Goal: Task Accomplishment & Management: Complete application form

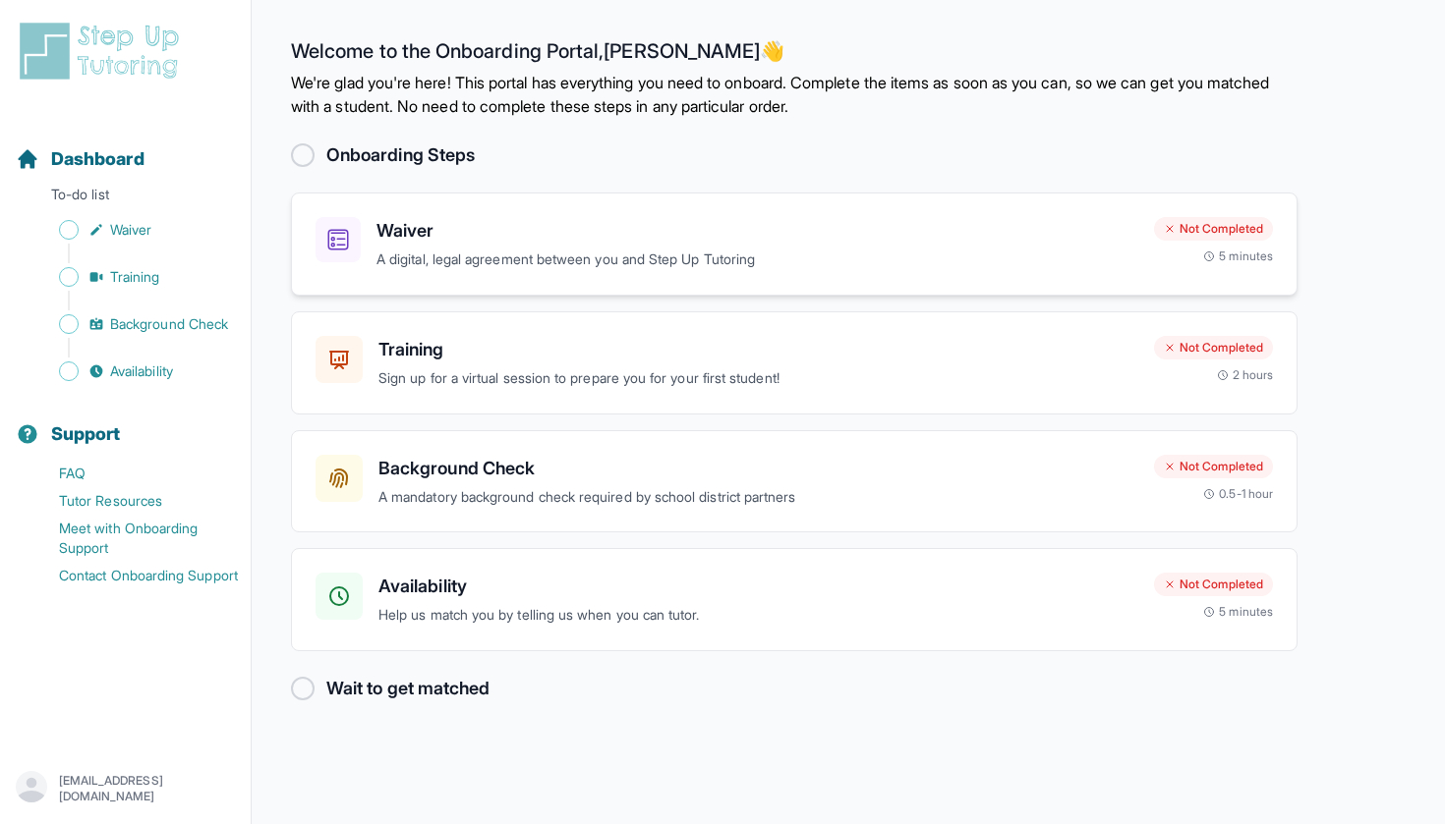
click at [643, 238] on h3 "Waiver" at bounding box center [757, 231] width 762 height 28
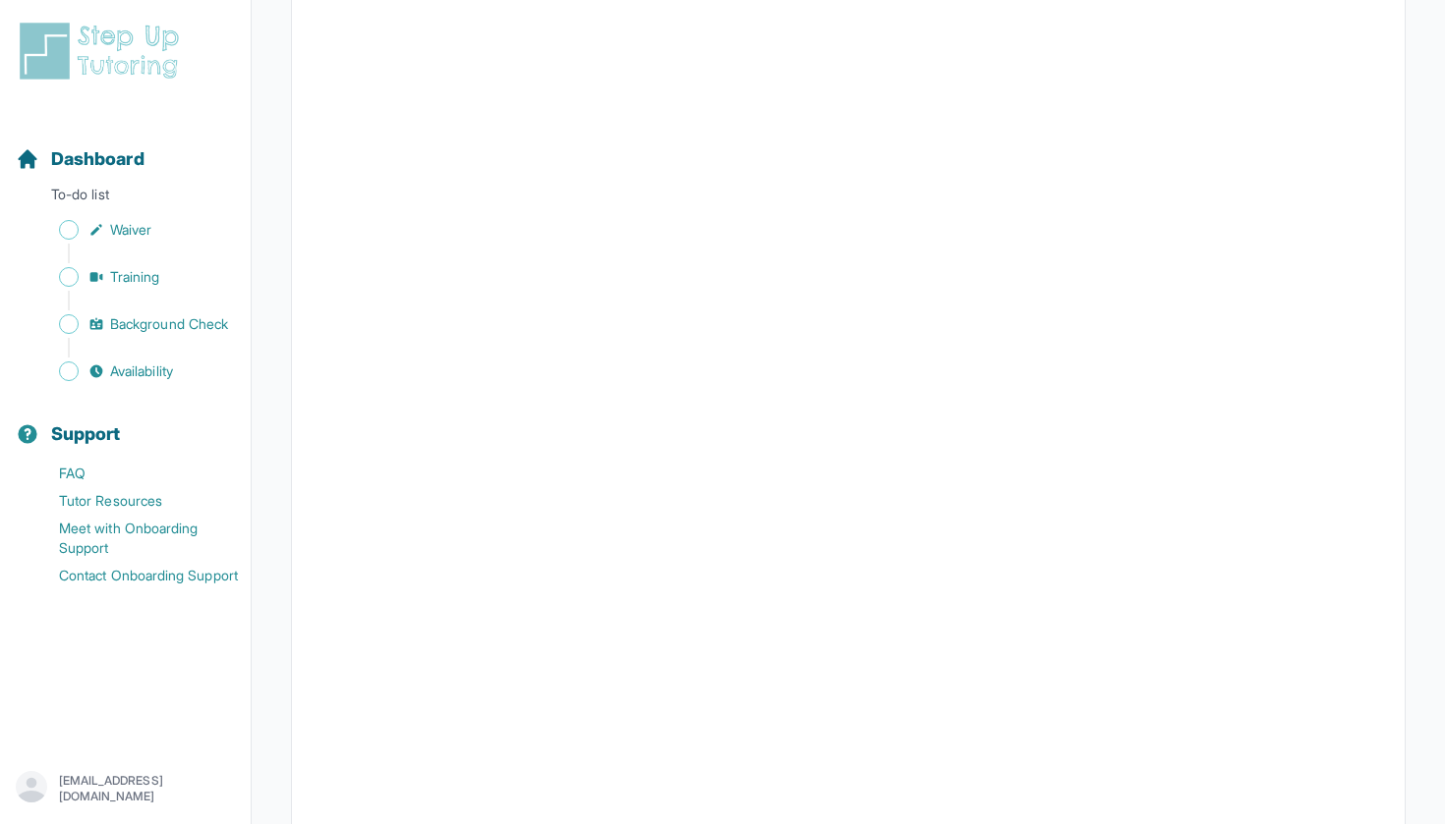
scroll to position [2508, 0]
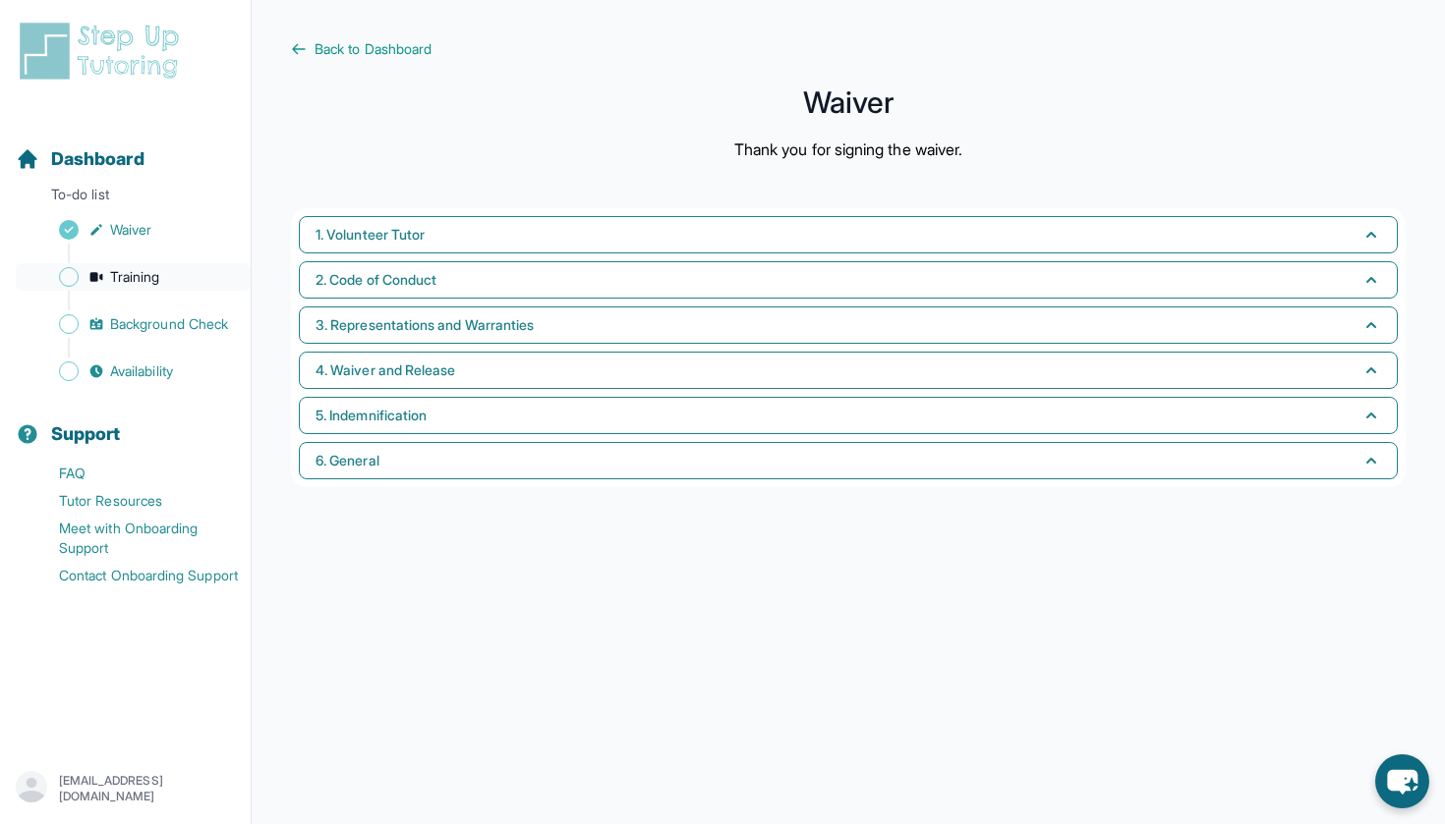
click at [170, 272] on link "Training" at bounding box center [133, 277] width 235 height 28
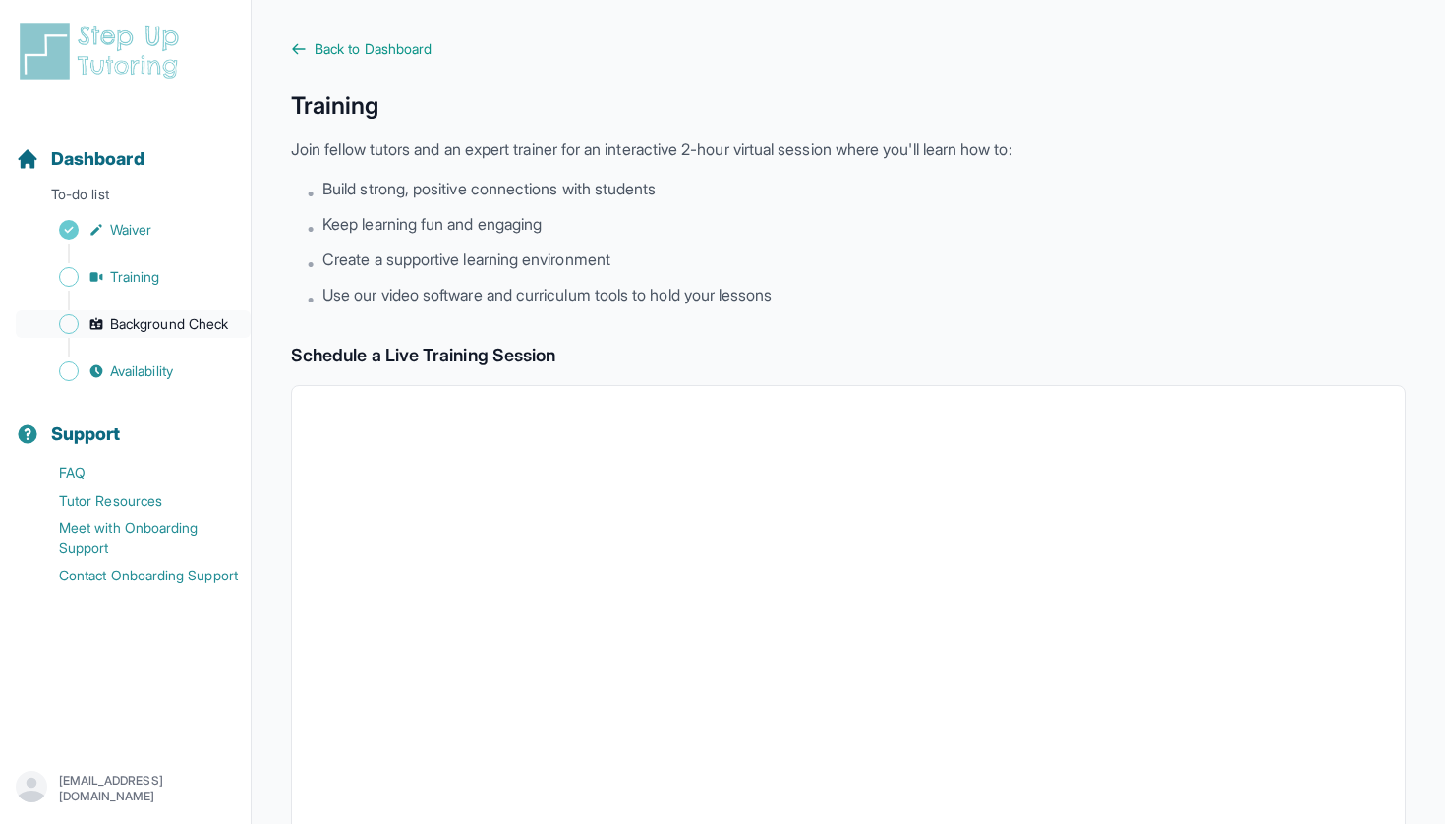
click at [191, 323] on span "Background Check" at bounding box center [169, 324] width 118 height 20
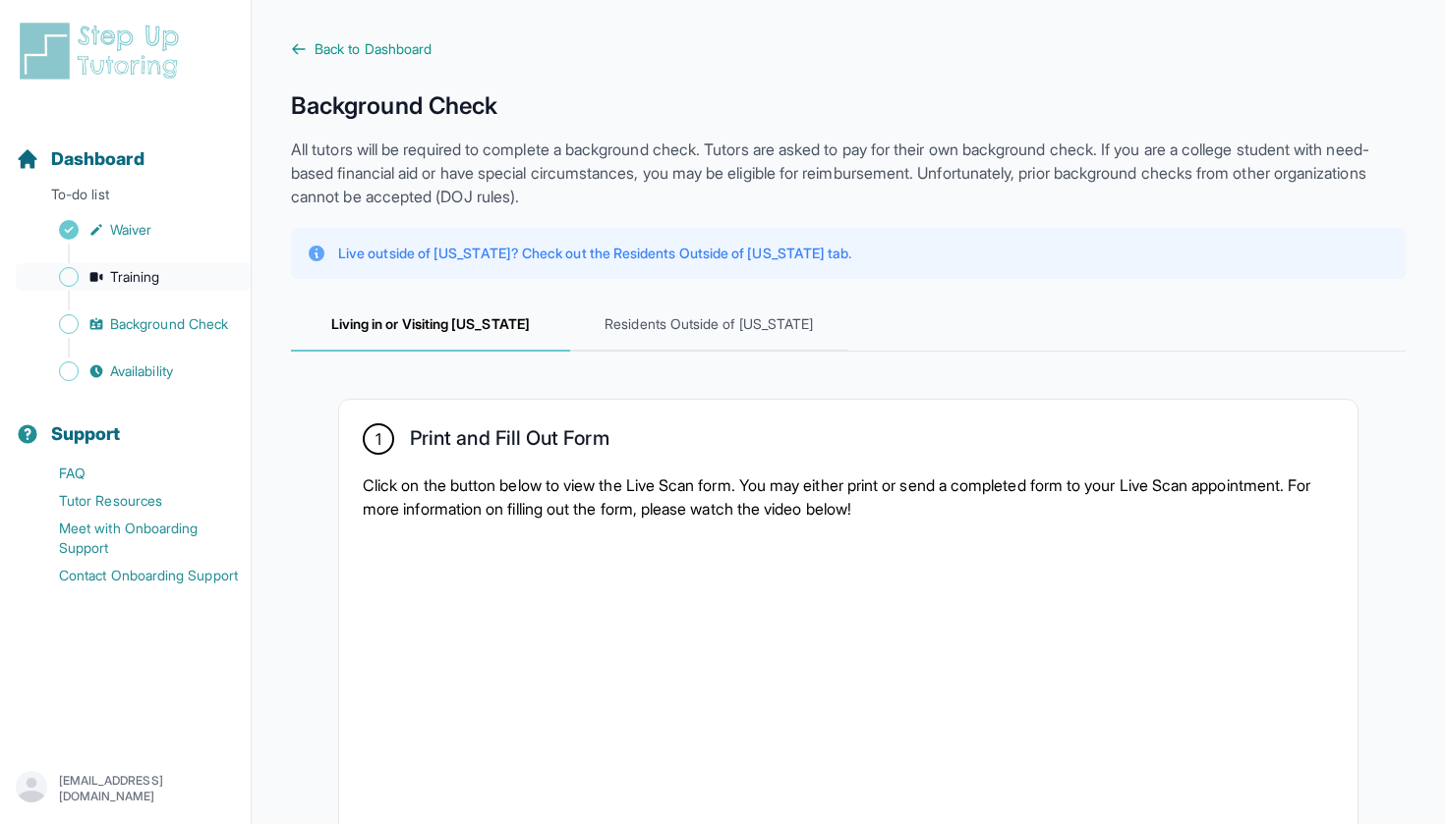
click at [165, 286] on link "Training" at bounding box center [133, 277] width 235 height 28
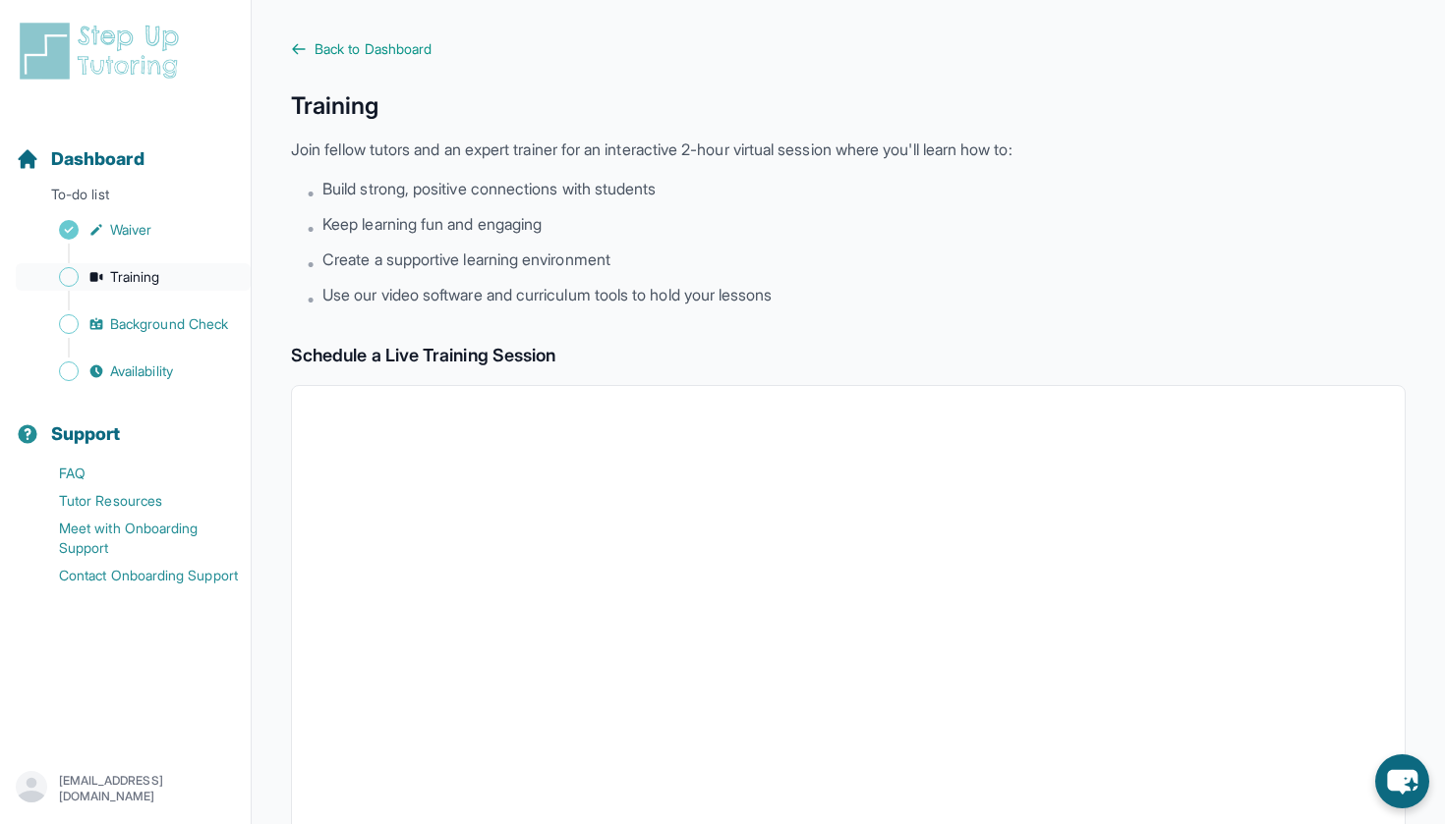
click at [151, 269] on span "Training" at bounding box center [135, 277] width 50 height 20
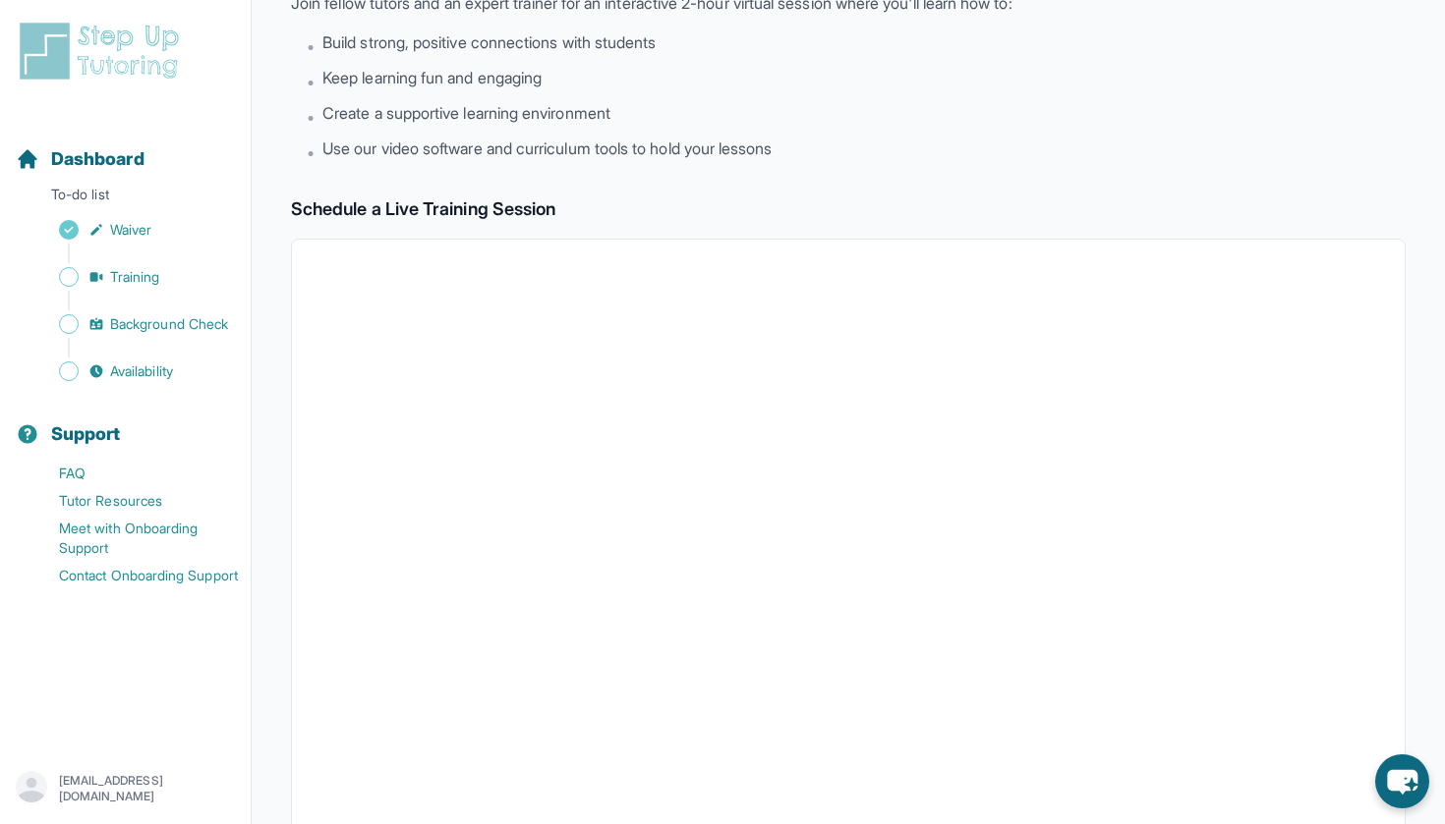
scroll to position [107, 0]
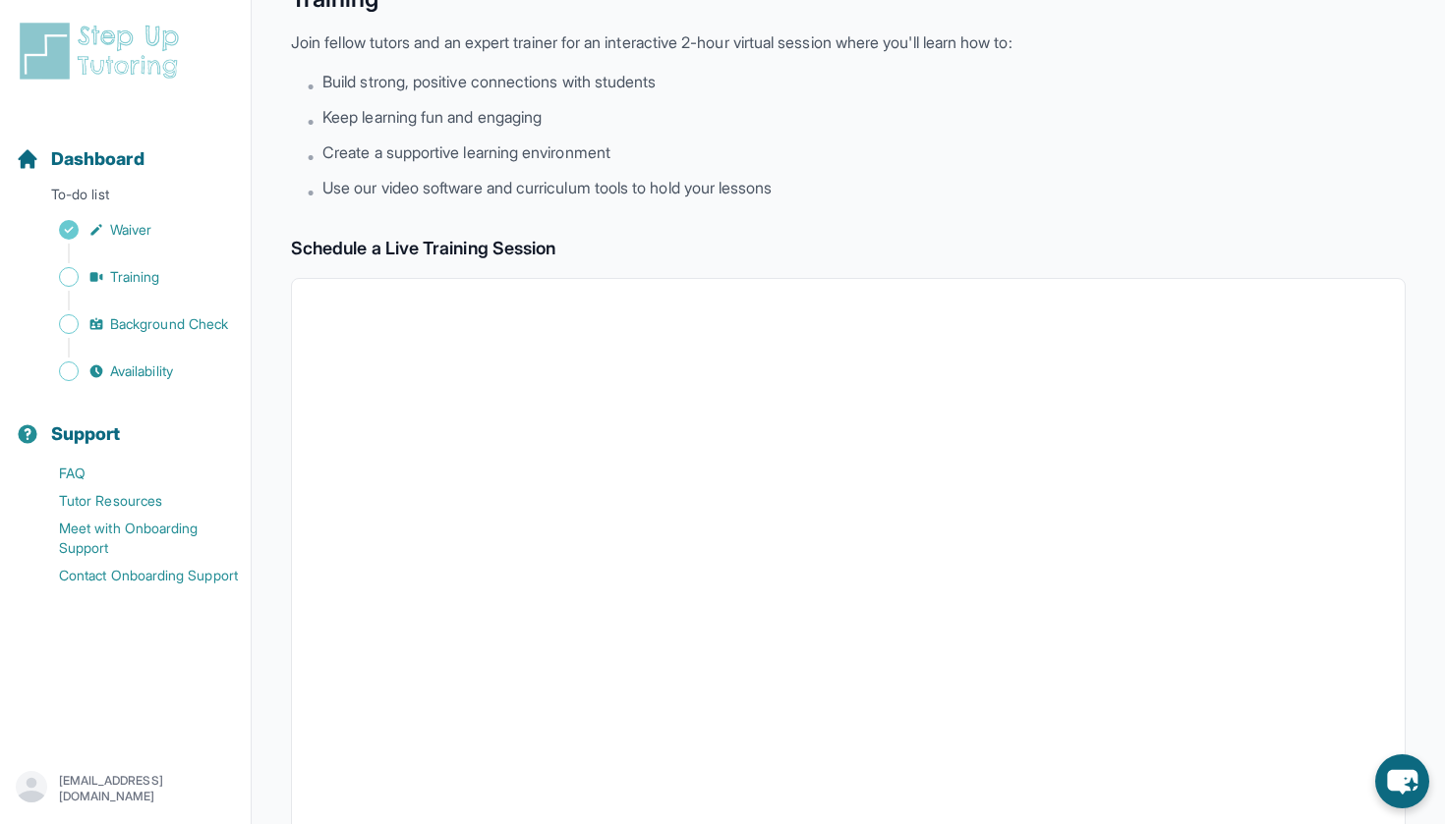
click at [183, 310] on div "Sidebar" at bounding box center [129, 301] width 227 height 20
click at [188, 321] on span "Background Check" at bounding box center [169, 324] width 118 height 20
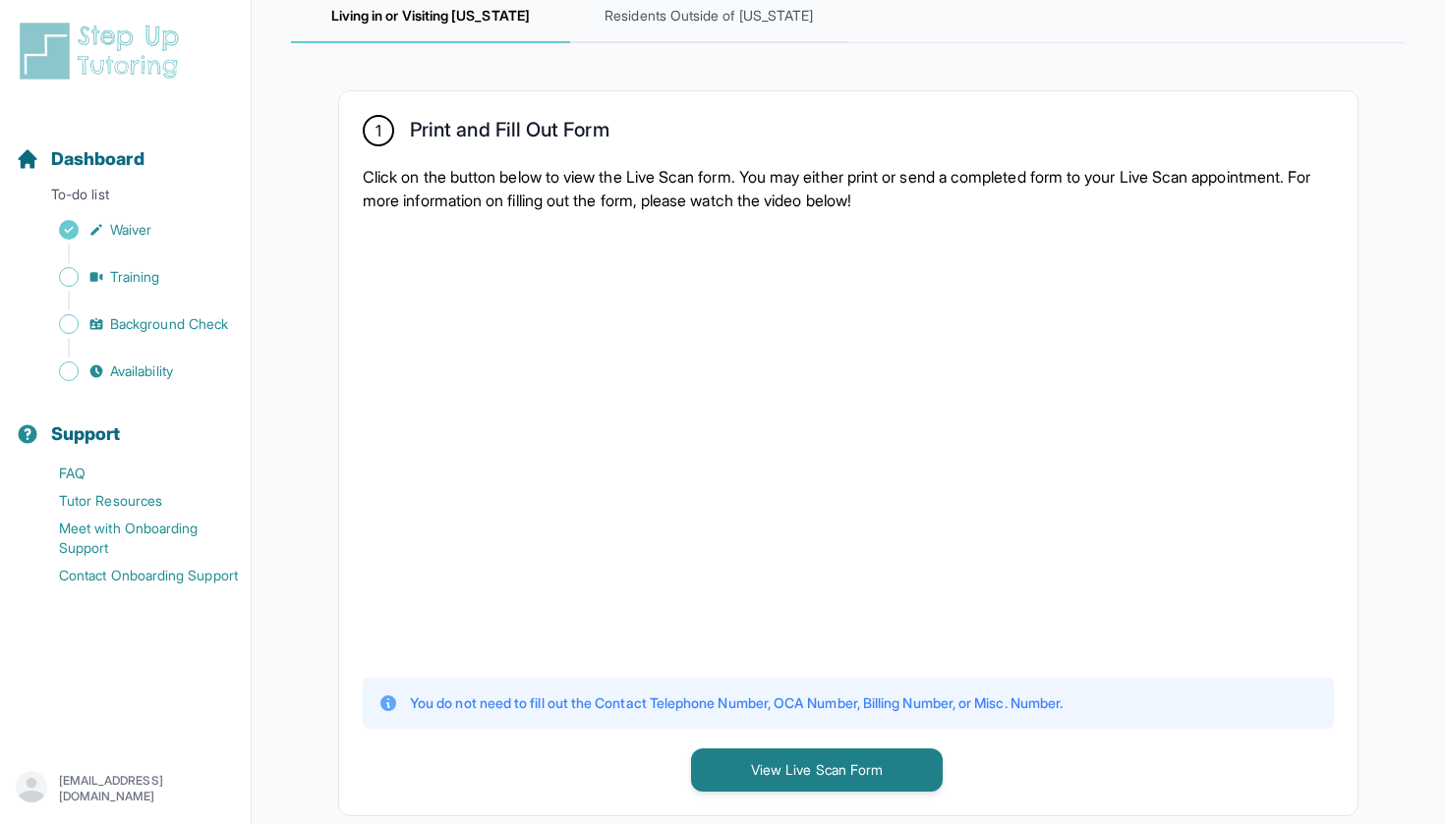
scroll to position [319, 0]
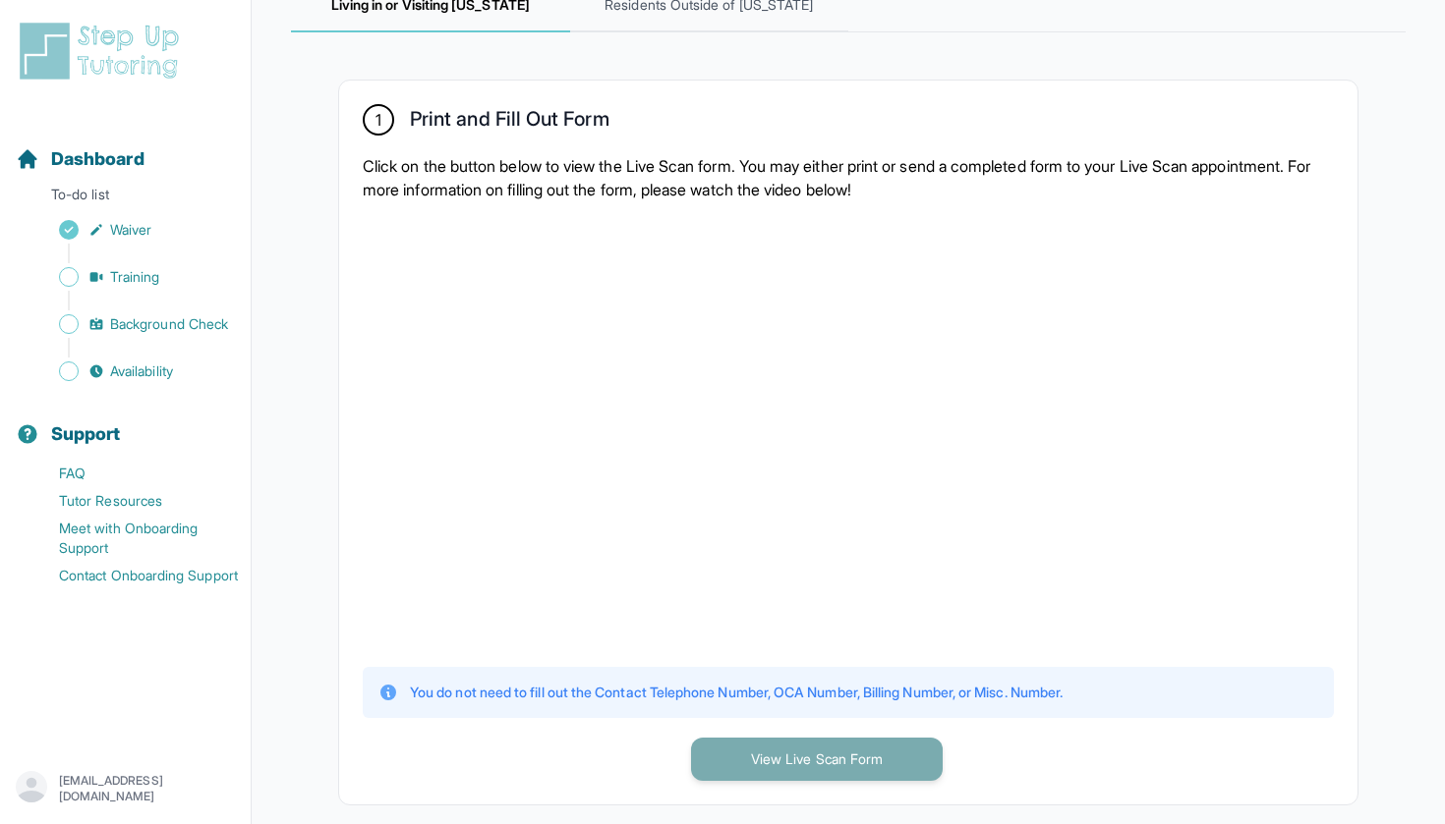
click at [872, 775] on button "View Live Scan Form" at bounding box center [817, 759] width 252 height 43
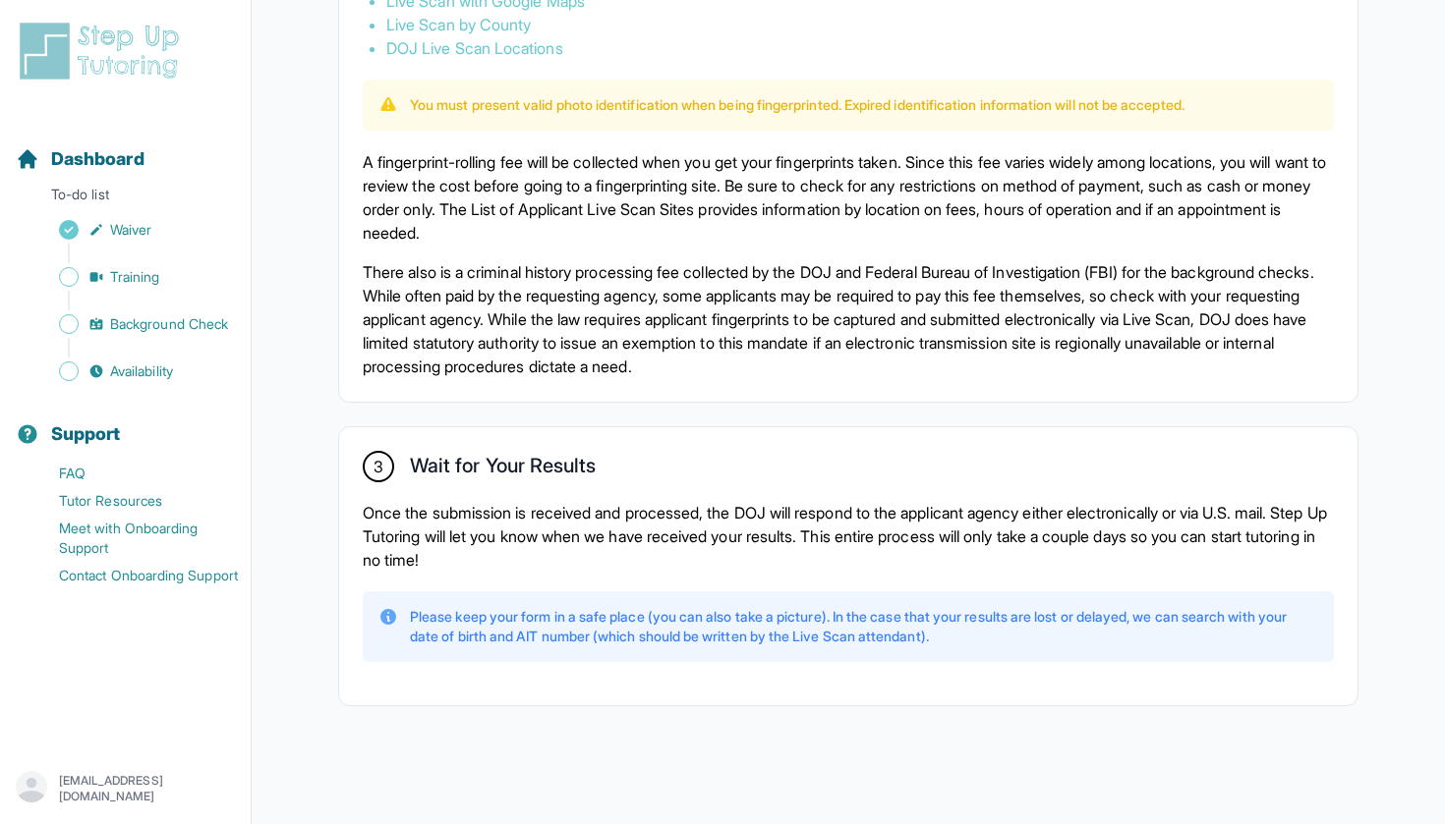
scroll to position [1297, 0]
click at [80, 368] on link "Availability" at bounding box center [133, 372] width 235 height 28
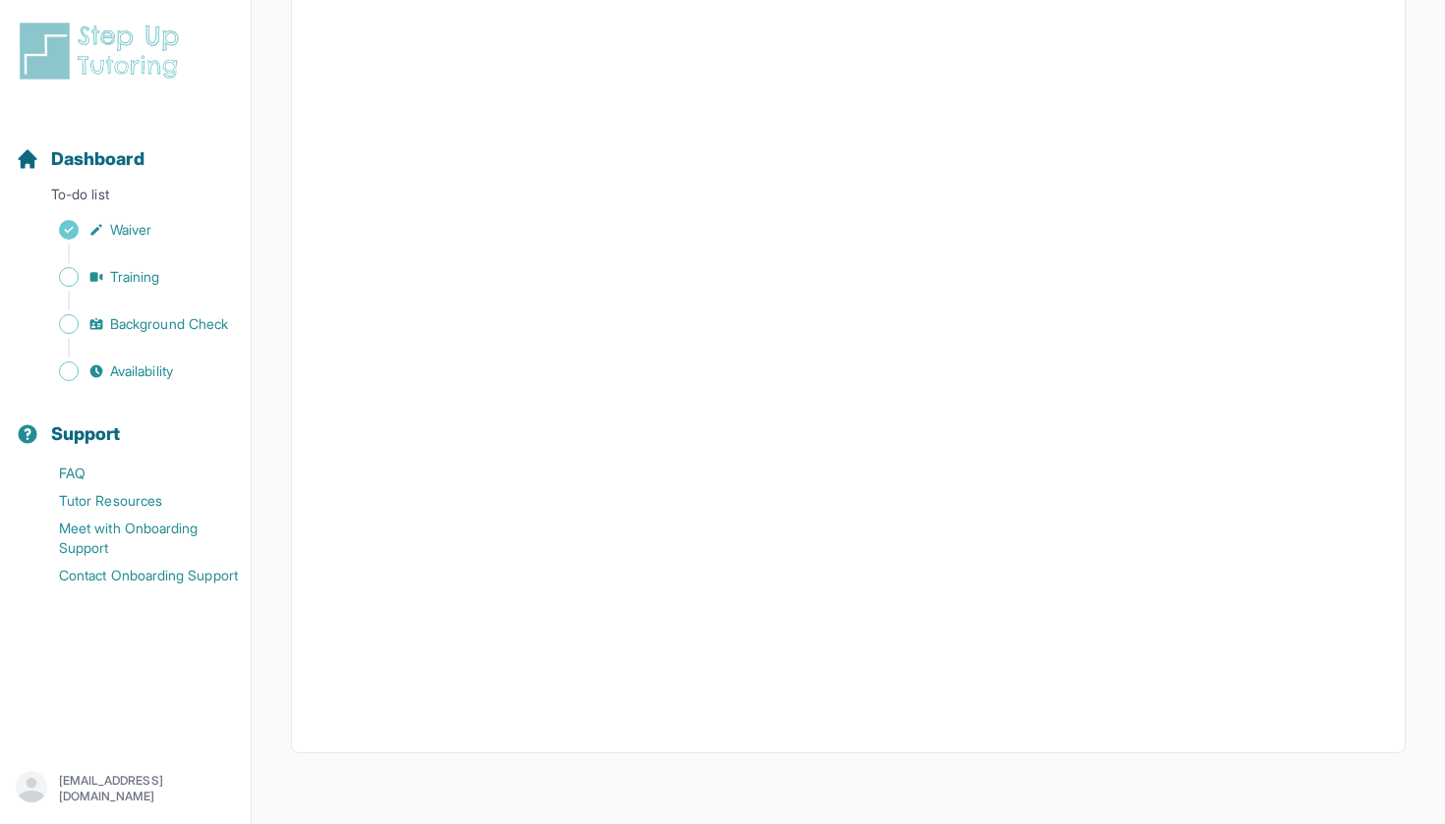
scroll to position [317, 0]
click at [207, 325] on span "Background Check" at bounding box center [169, 324] width 118 height 20
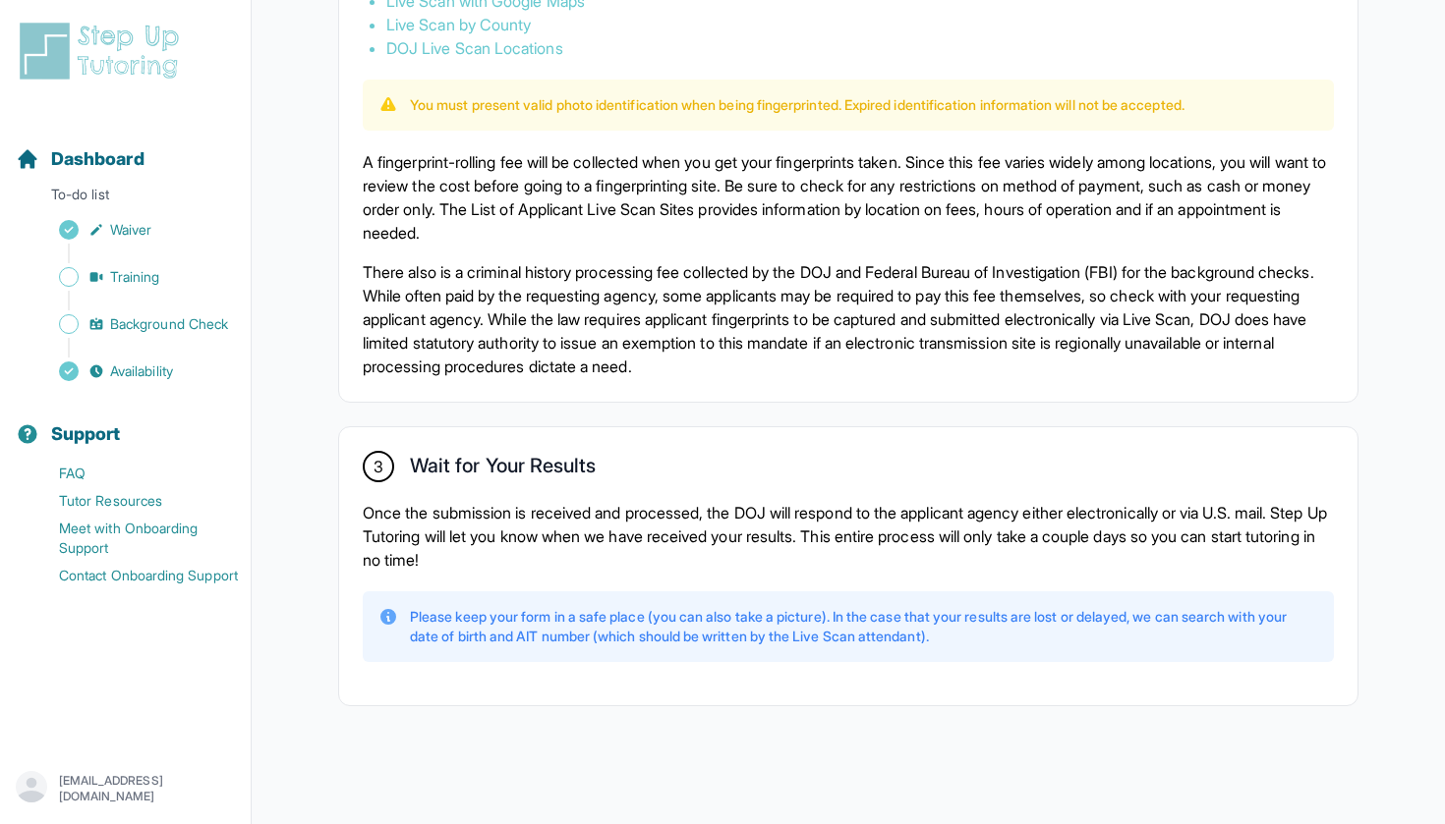
scroll to position [1297, 0]
click at [145, 272] on span "Training" at bounding box center [135, 277] width 50 height 20
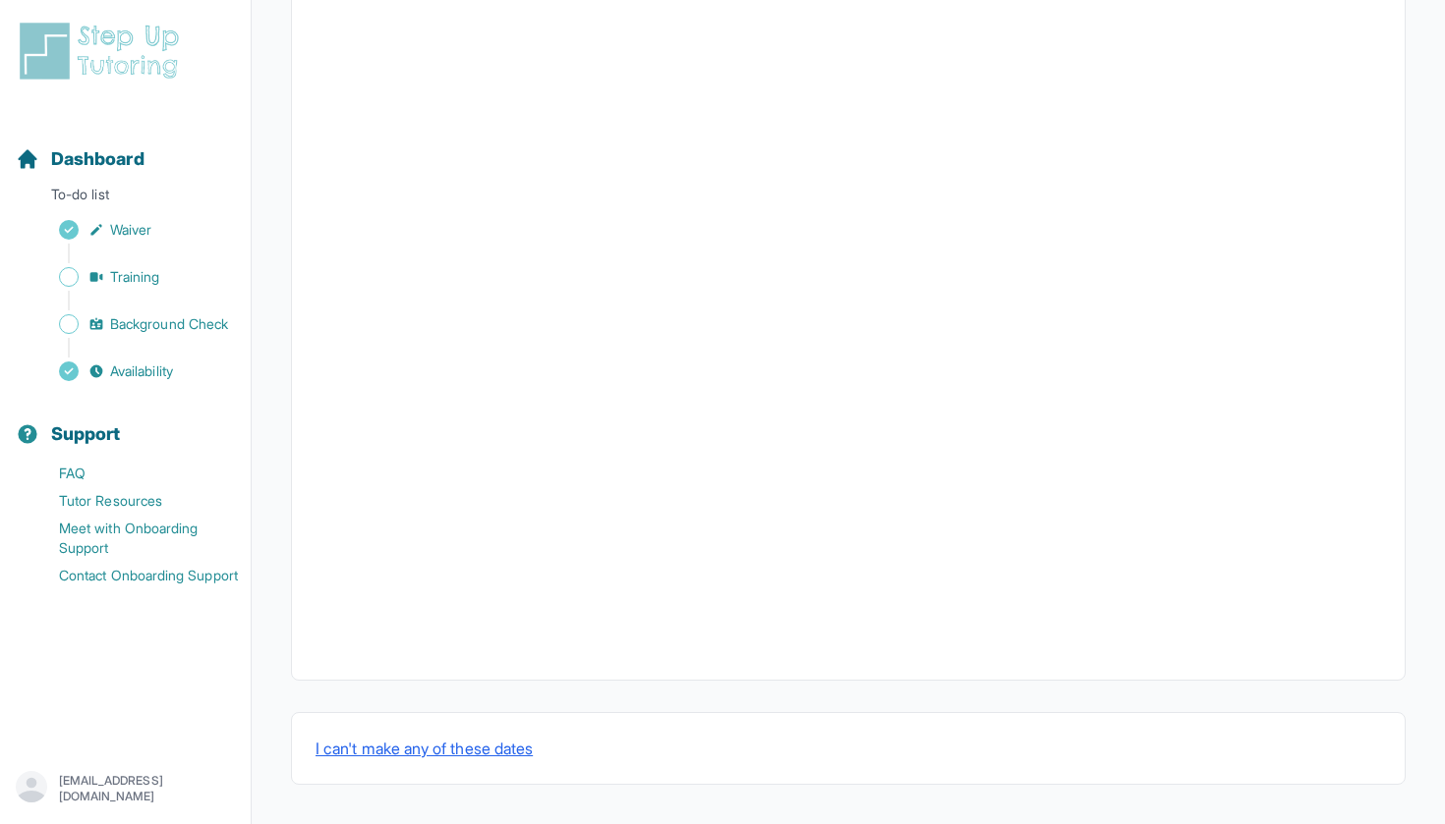
scroll to position [559, 0]
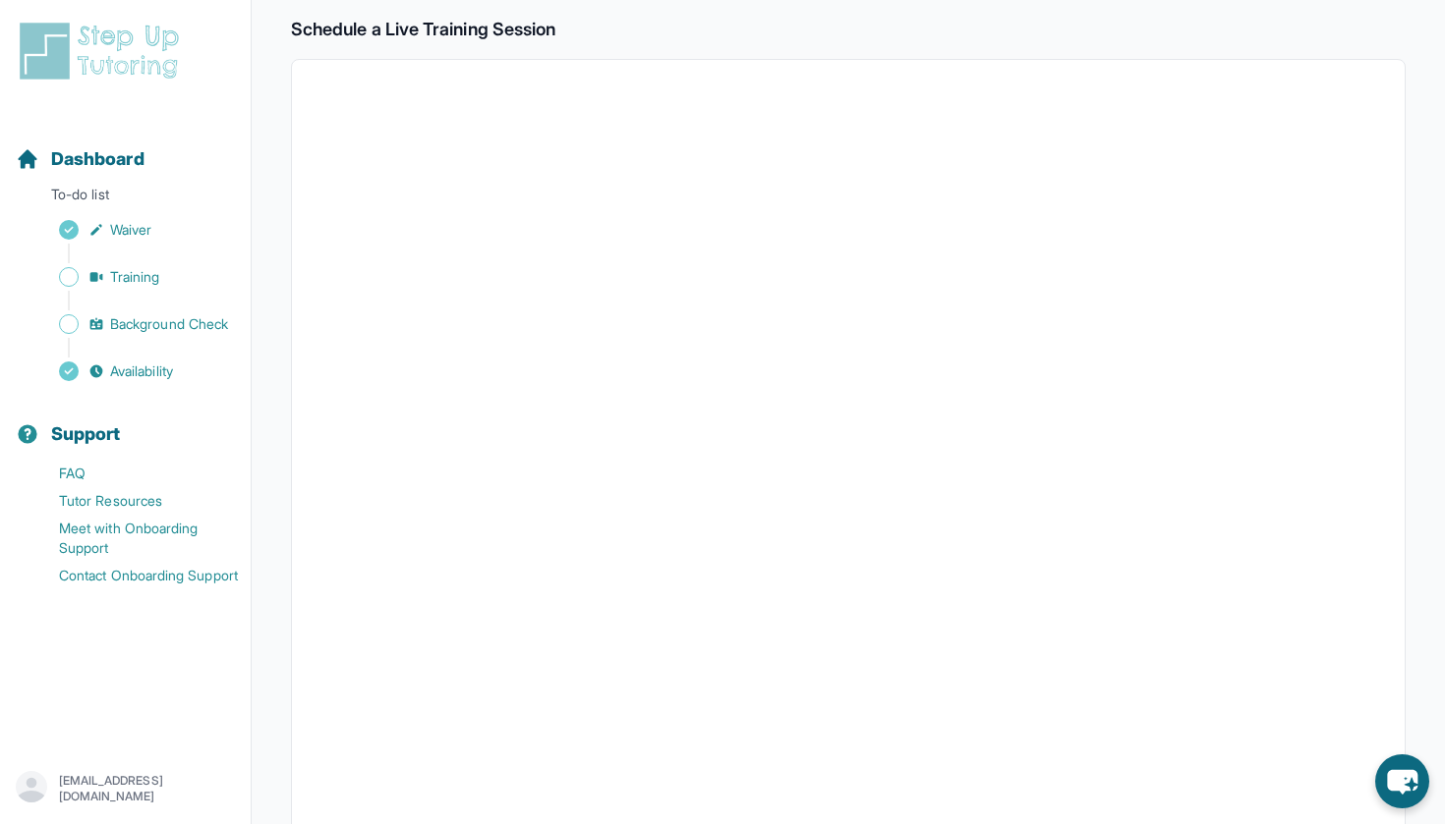
scroll to position [174, 0]
